Goal: Find specific page/section: Find specific page/section

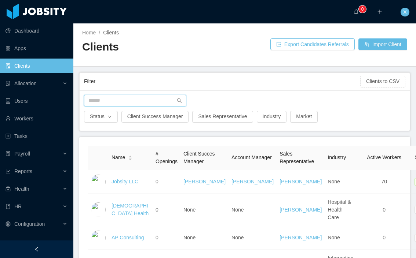
click at [113, 103] on input "text" at bounding box center [135, 101] width 102 height 12
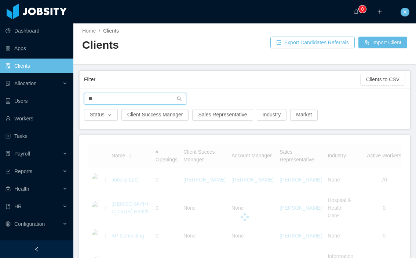
type input "*"
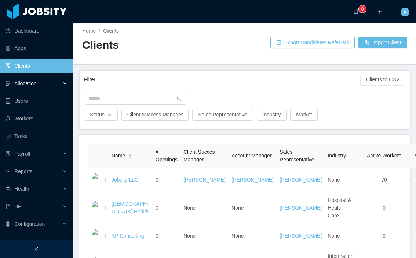
click at [32, 78] on div "Allocation" at bounding box center [36, 83] width 73 height 15
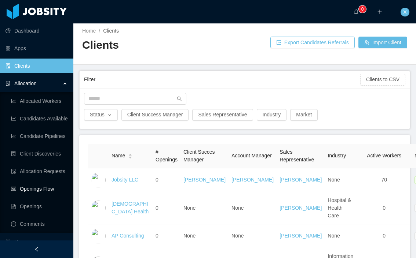
click at [25, 192] on link "Openings Flow" at bounding box center [39, 189] width 56 height 15
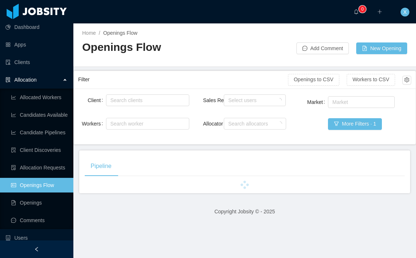
scroll to position [4, 0]
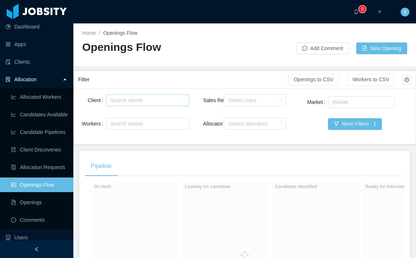
click at [137, 101] on div "Search clients" at bounding box center [145, 100] width 71 height 7
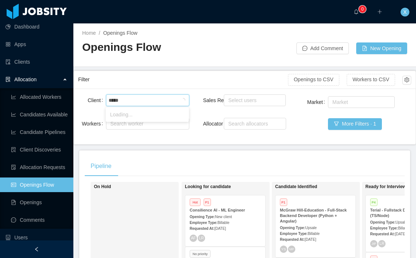
type input "******"
click at [141, 121] on ul "[PERSON_NAME] Education" at bounding box center [147, 114] width 83 height 15
click at [138, 116] on li "[PERSON_NAME] Education" at bounding box center [147, 115] width 83 height 12
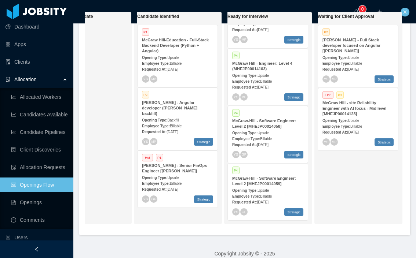
scroll to position [176, 0]
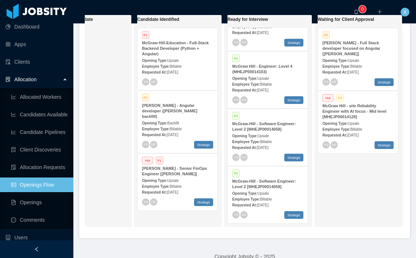
click at [178, 179] on span "Upsale" at bounding box center [172, 181] width 11 height 4
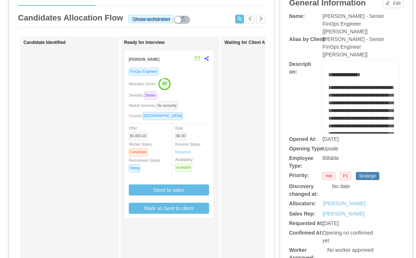
scroll to position [0, 104]
click at [202, 84] on div "Allocation Score: 89" at bounding box center [170, 84] width 80 height 12
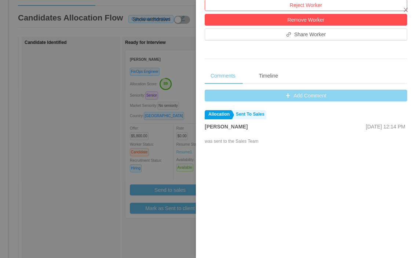
scroll to position [262, 0]
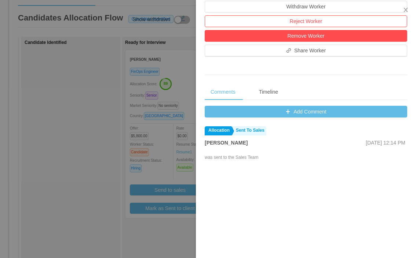
click at [185, 71] on div at bounding box center [208, 129] width 416 height 258
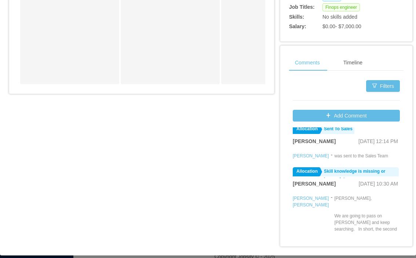
scroll to position [0, 0]
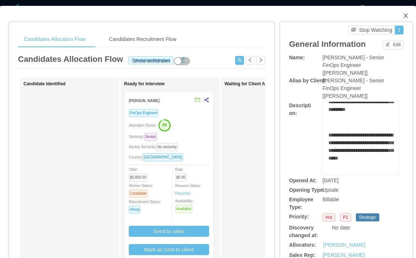
click at [276, 16] on icon "icon: close" at bounding box center [405, 16] width 6 height 6
